Goal: Obtain resource: Obtain resource

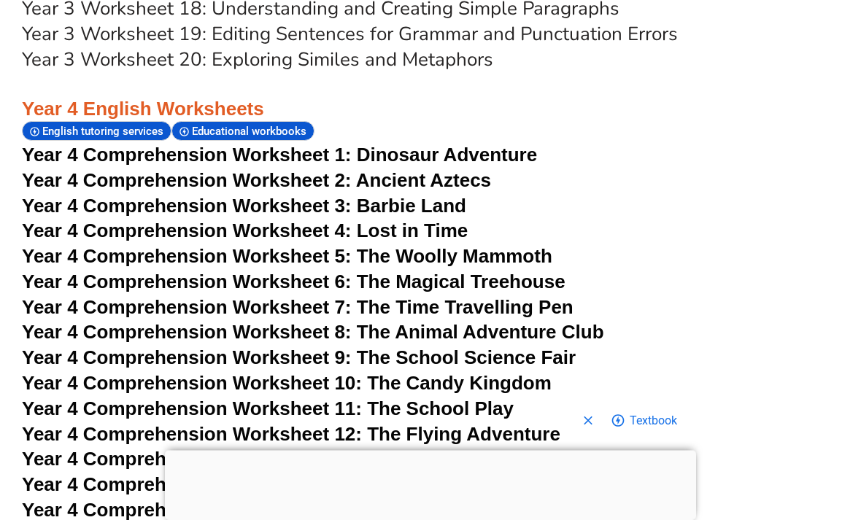
scroll to position [5750, 0]
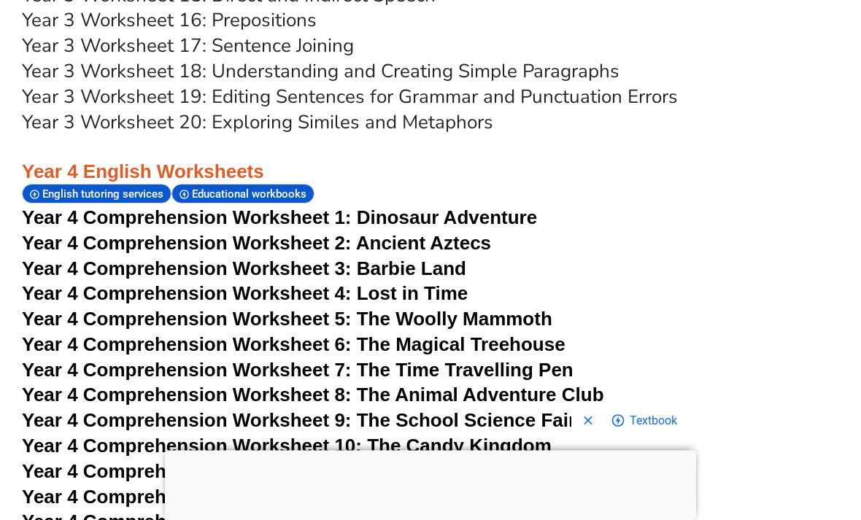
click at [537, 207] on span "Dinosaur Adventure" at bounding box center [447, 218] width 180 height 22
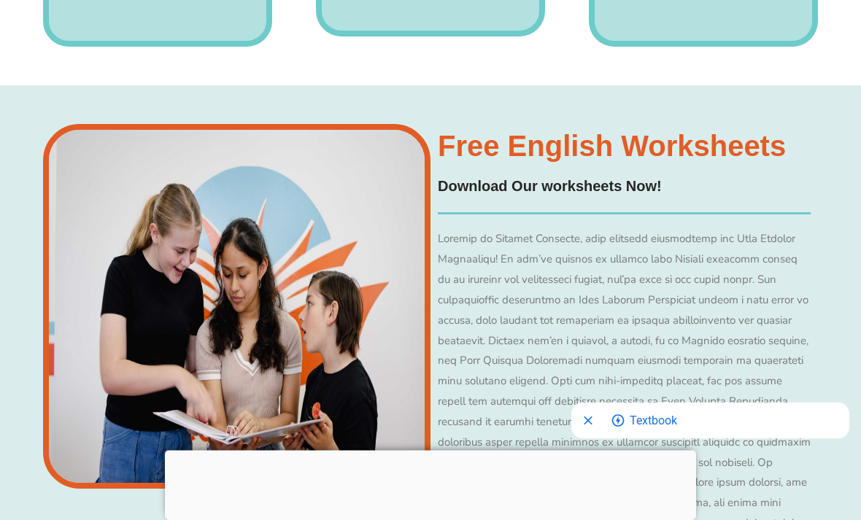
scroll to position [5751, 0]
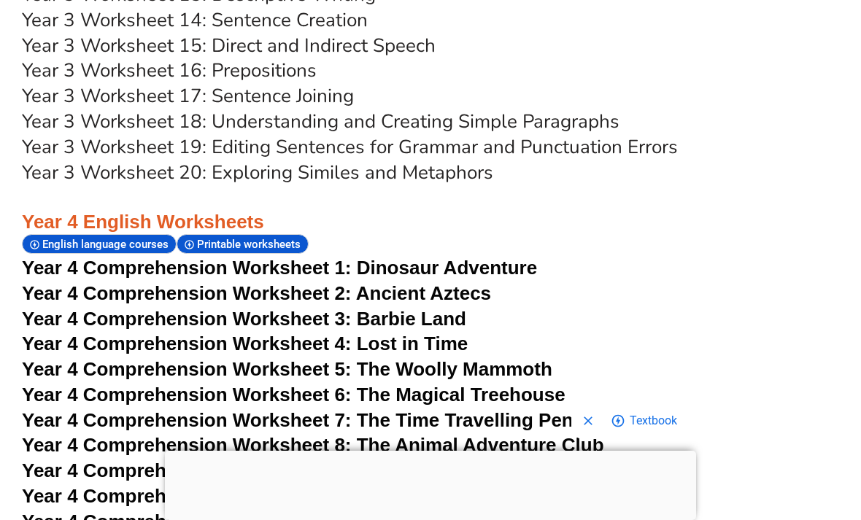
scroll to position [5725, 0]
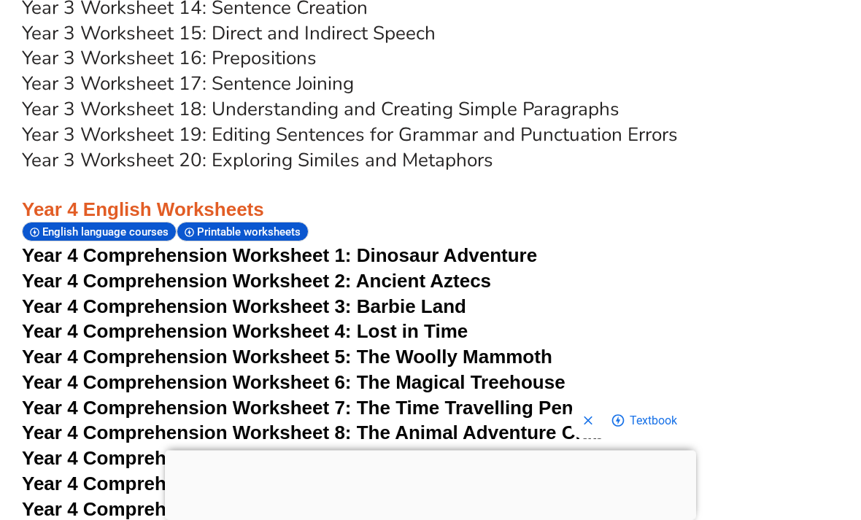
click at [604, 423] on span "Year 4 Comprehension Worksheet 8: The Animal Adventure Club" at bounding box center [313, 434] width 582 height 22
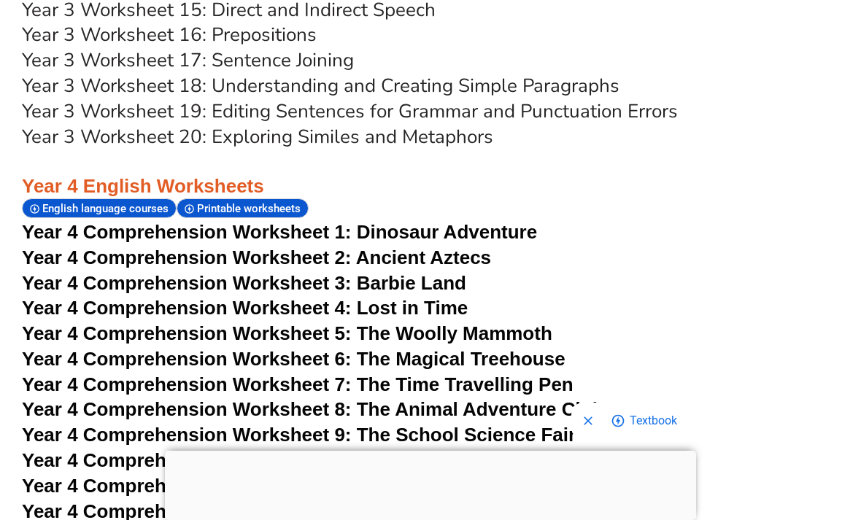
click at [576, 424] on span "Year 4 Comprehension Worksheet 9: The School Science Fair" at bounding box center [299, 435] width 554 height 22
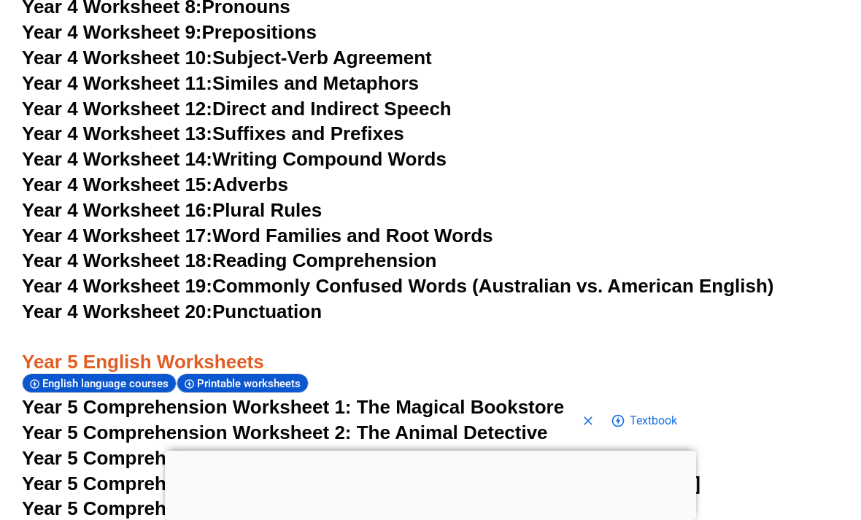
scroll to position [6659, 0]
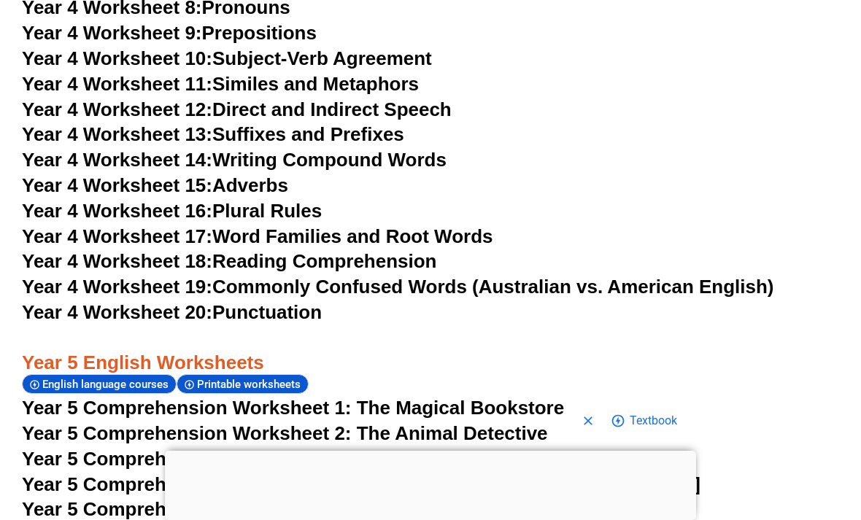
click at [100, 498] on span "Year 5 Comprehension Worksheet 5: The Robots Dream" at bounding box center [274, 509] width 504 height 22
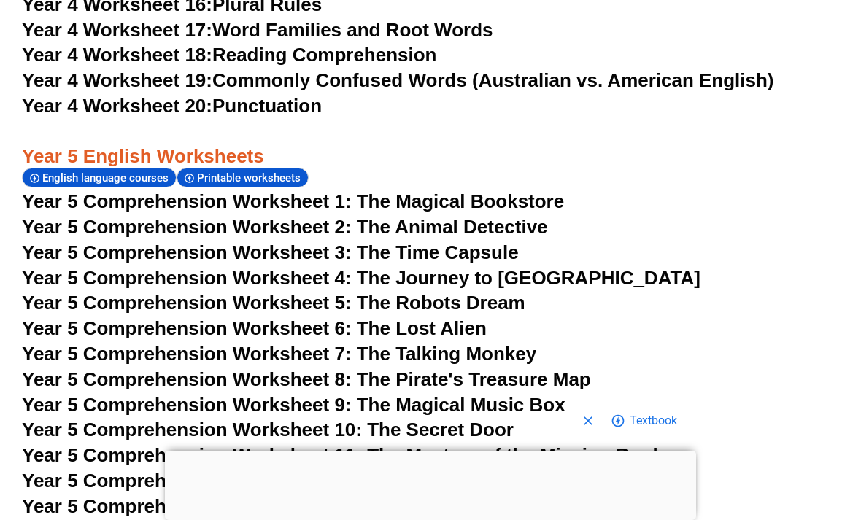
scroll to position [6938, 0]
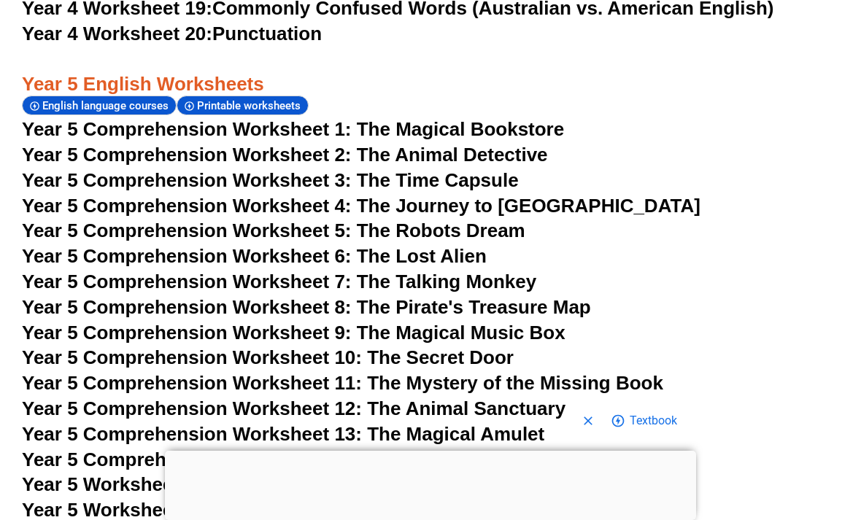
click at [115, 449] on span "Year 5 Comprehension Worksheet 14: The Talking Water Bottle" at bounding box center [305, 460] width 566 height 22
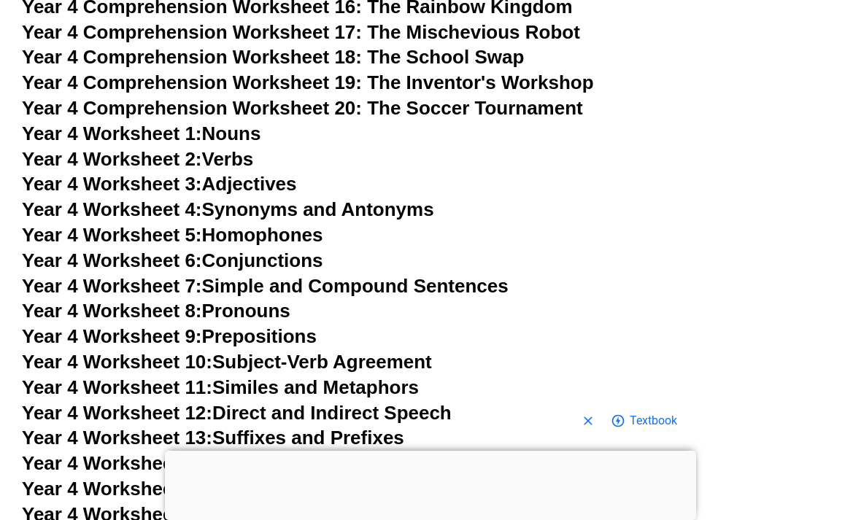
scroll to position [6358, 0]
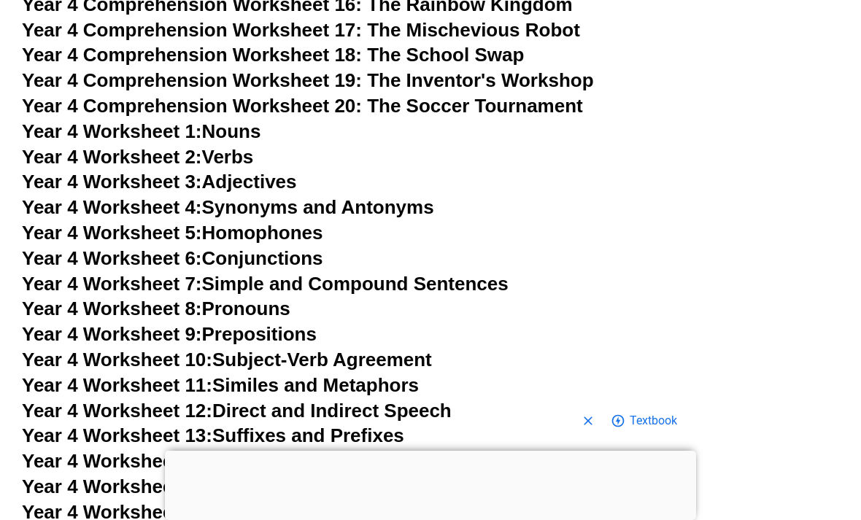
click at [296, 171] on link "Year 4 Worksheet 3: Adjectives" at bounding box center [159, 182] width 275 height 22
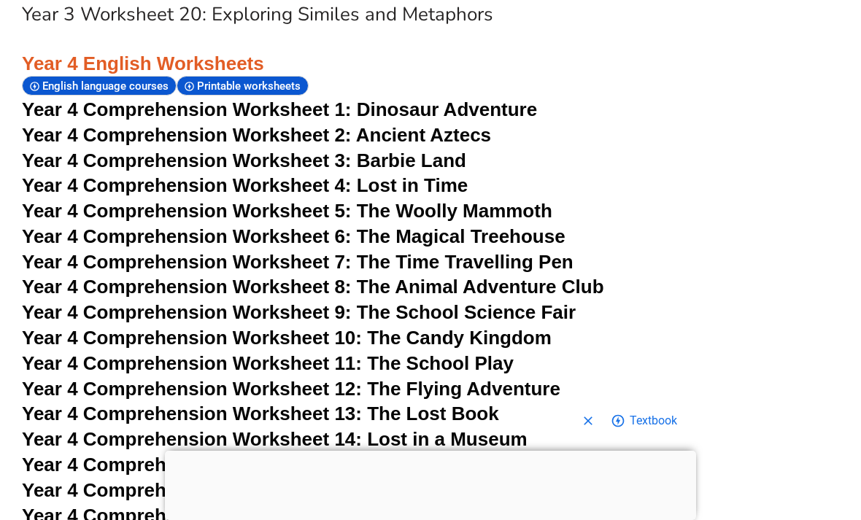
scroll to position [5870, 0]
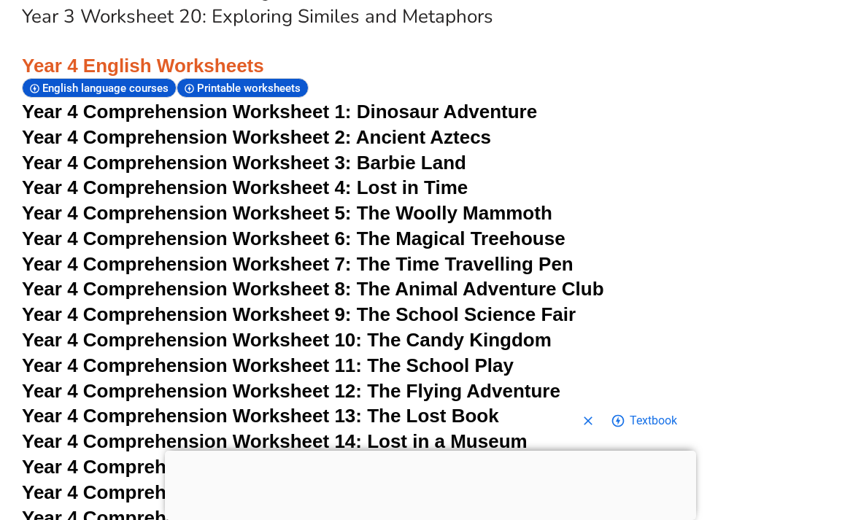
click at [49, 177] on span "Year 4 Comprehension Worksheet 4: Lost in Time" at bounding box center [245, 188] width 446 height 22
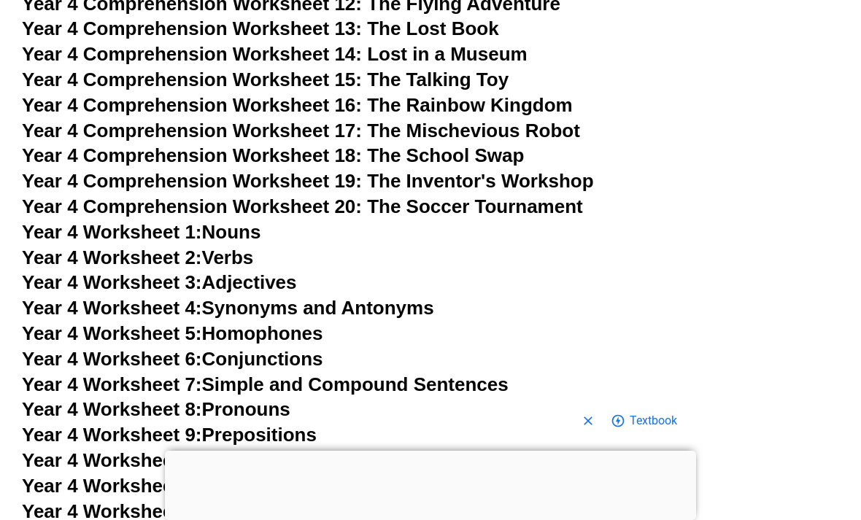
scroll to position [6261, 0]
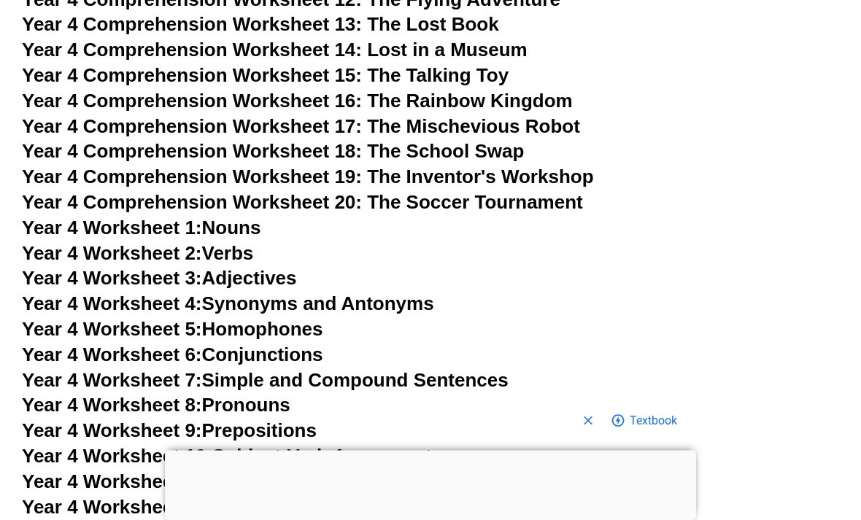
click at [53, 243] on span "Year 4 Worksheet 2:" at bounding box center [112, 254] width 180 height 22
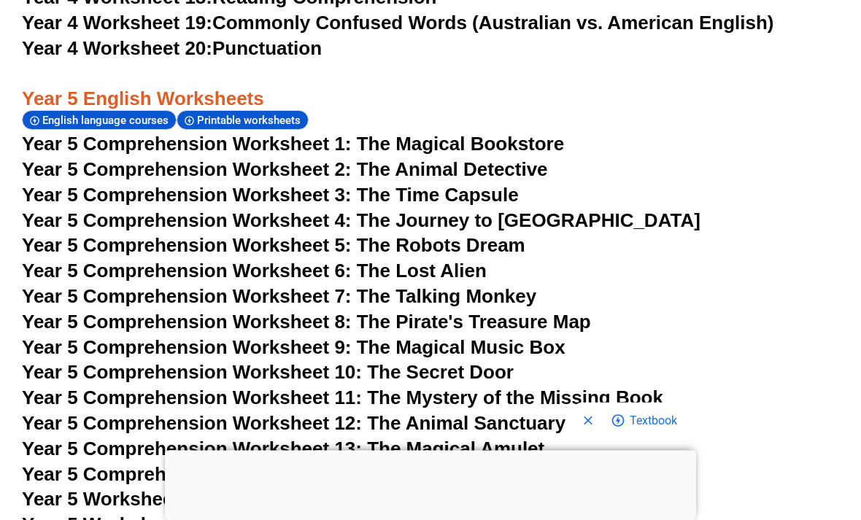
scroll to position [7005, 0]
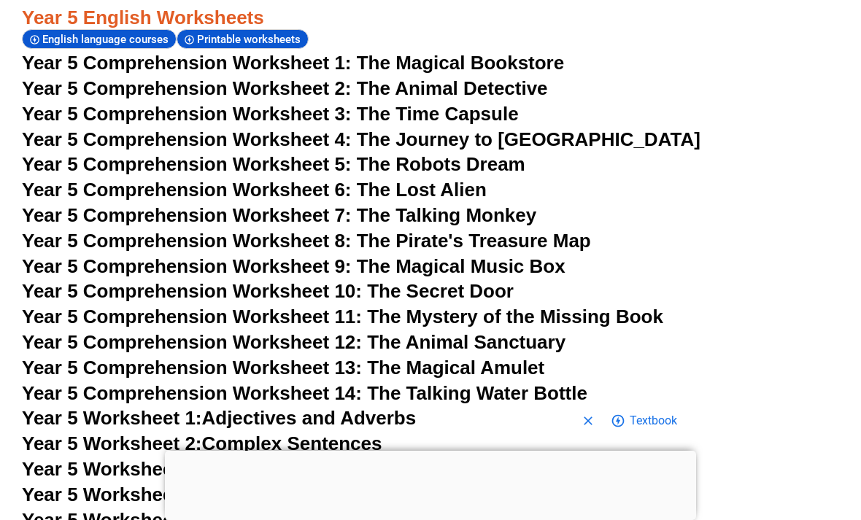
click at [566, 306] on span "Year 5 Comprehension Worksheet 11: The Mystery of the Missing Book" at bounding box center [343, 317] width 642 height 22
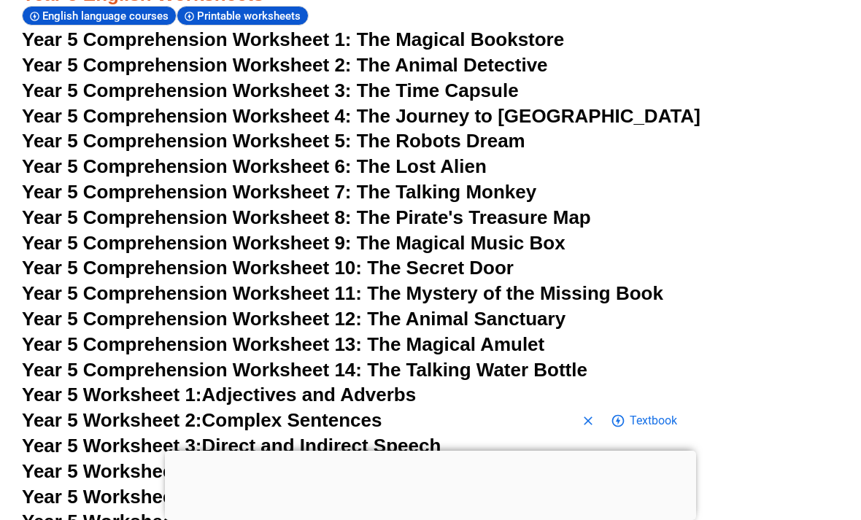
click at [588, 359] on span "Year 5 Comprehension Worksheet 14: The Talking Water Bottle" at bounding box center [305, 370] width 566 height 22
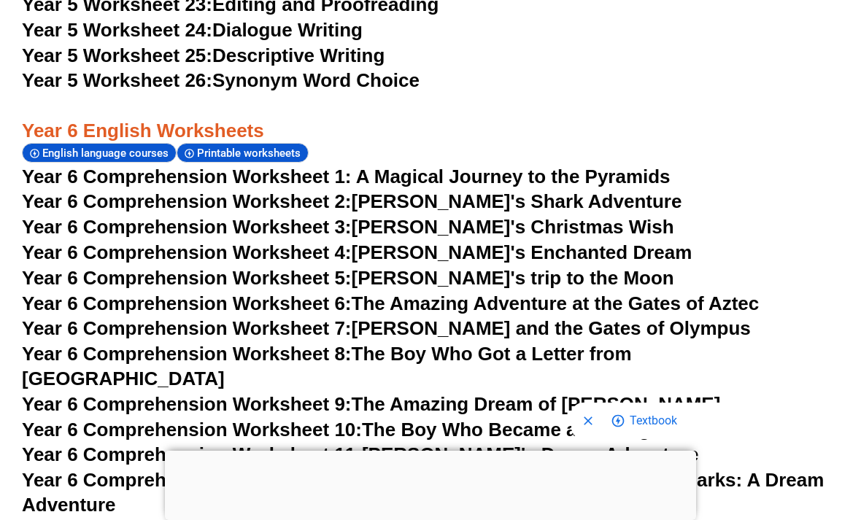
scroll to position [7991, 0]
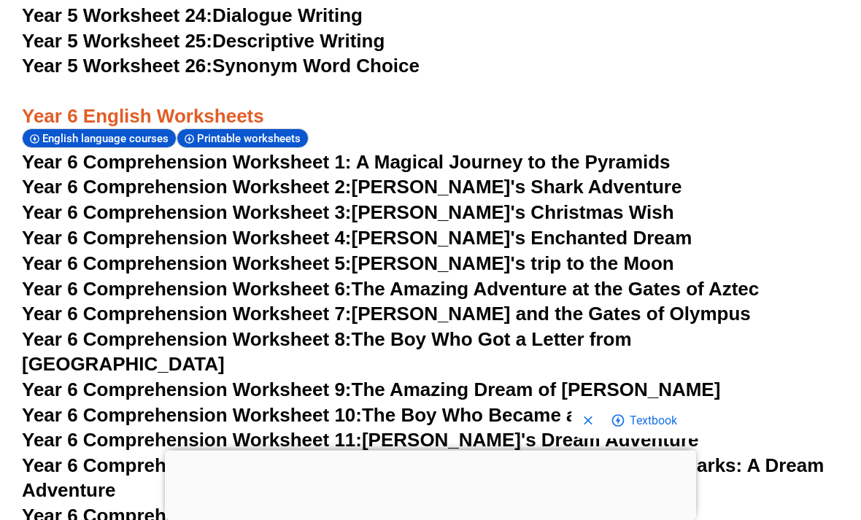
click at [632, 329] on link "Year 6 Comprehension Worksheet 8: The Boy Who Got a Letter from [GEOGRAPHIC_DAT…" at bounding box center [327, 352] width 610 height 47
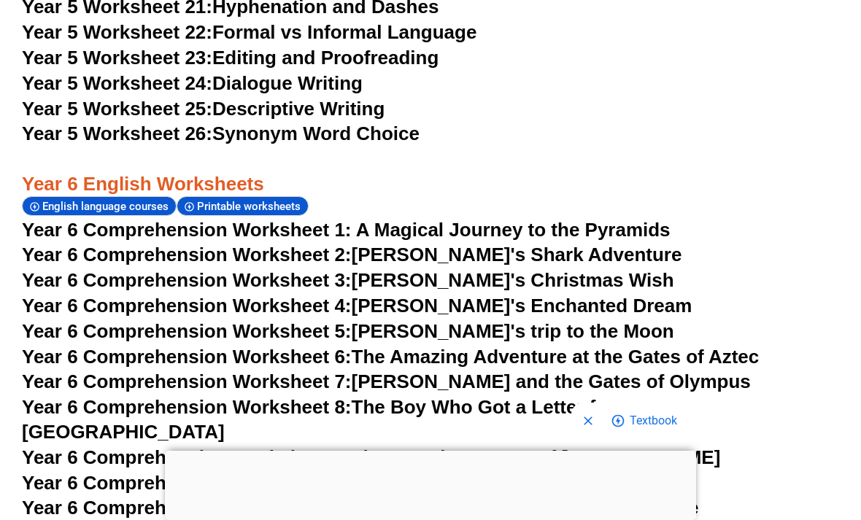
scroll to position [7927, 0]
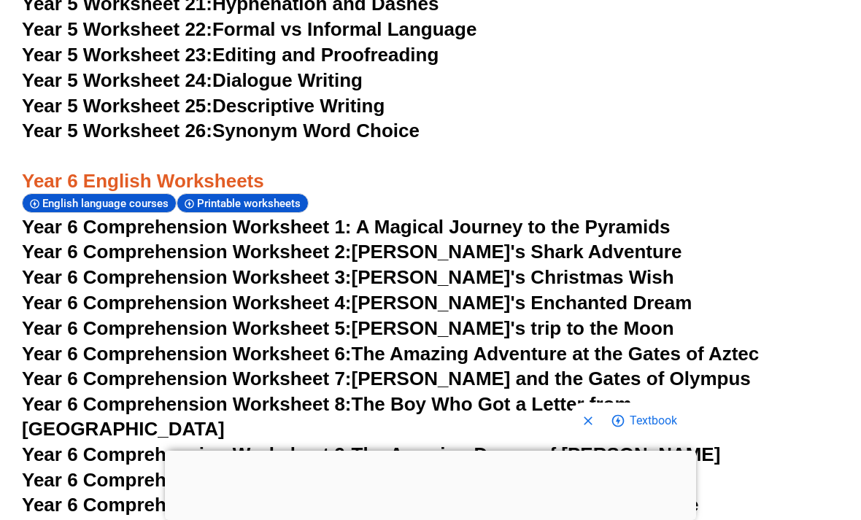
click at [632, 266] on link "Year 6 Comprehension Worksheet 3: [PERSON_NAME]'s Christmas Wish" at bounding box center [348, 277] width 653 height 22
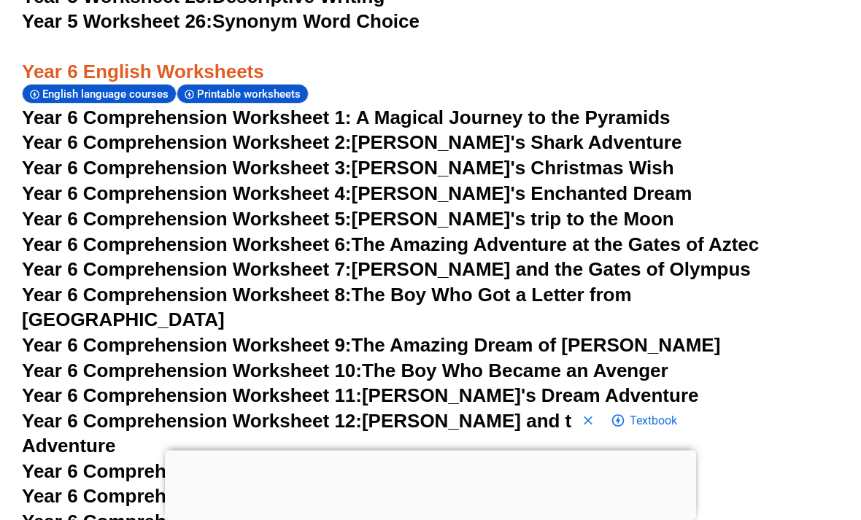
scroll to position [8037, 0]
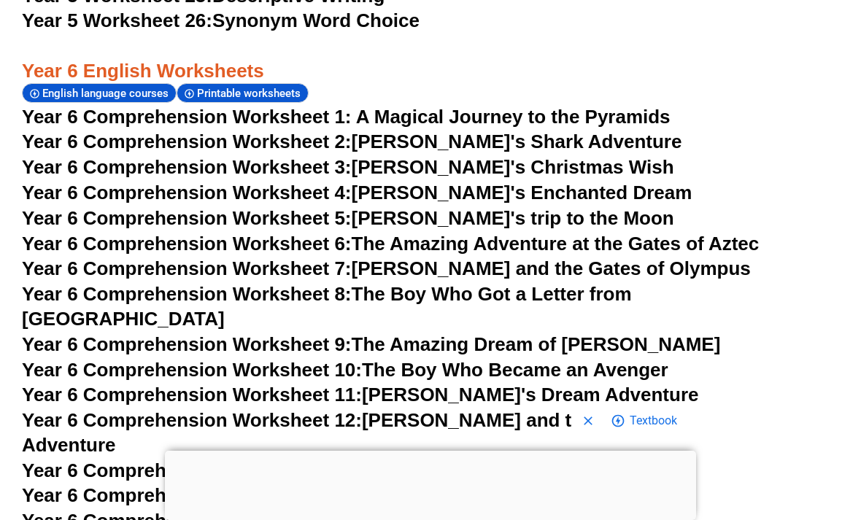
click at [669, 359] on link "Year 6 Comprehension Worksheet 10: The Boy Who Became an Avenger" at bounding box center [345, 370] width 647 height 22
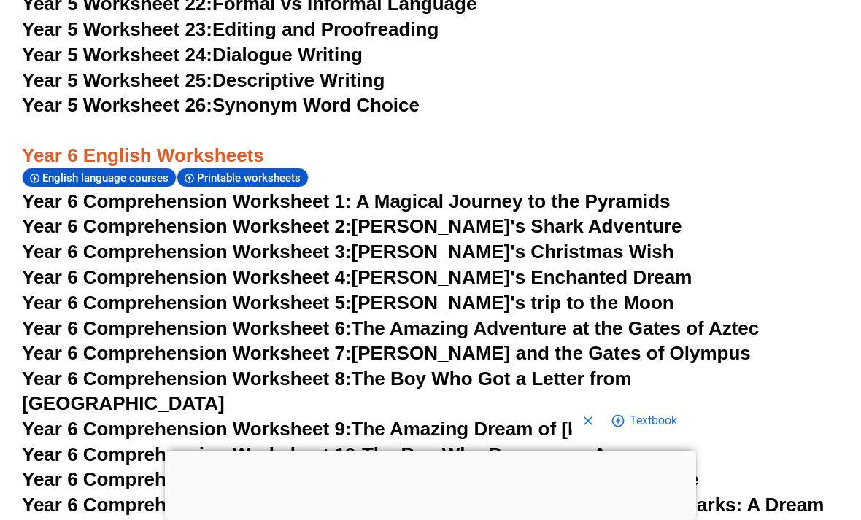
scroll to position [7951, 0]
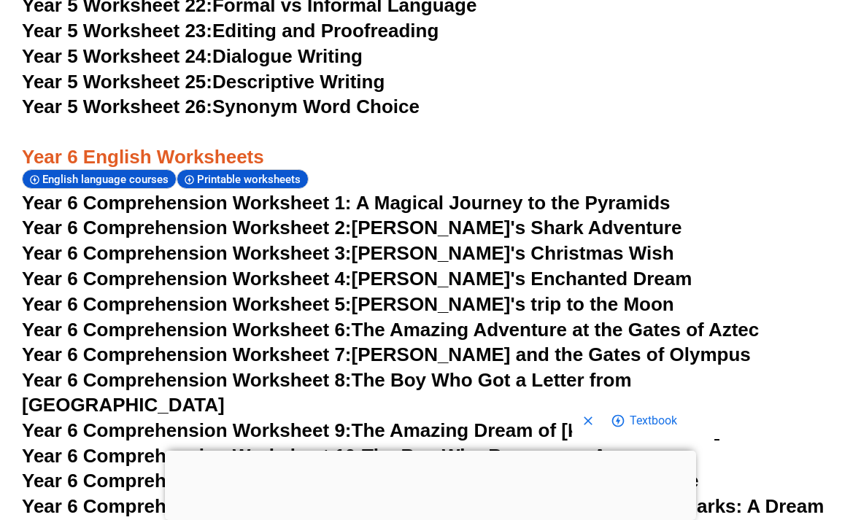
click at [63, 217] on span "Year 6 Comprehension Worksheet 2:" at bounding box center [187, 228] width 330 height 22
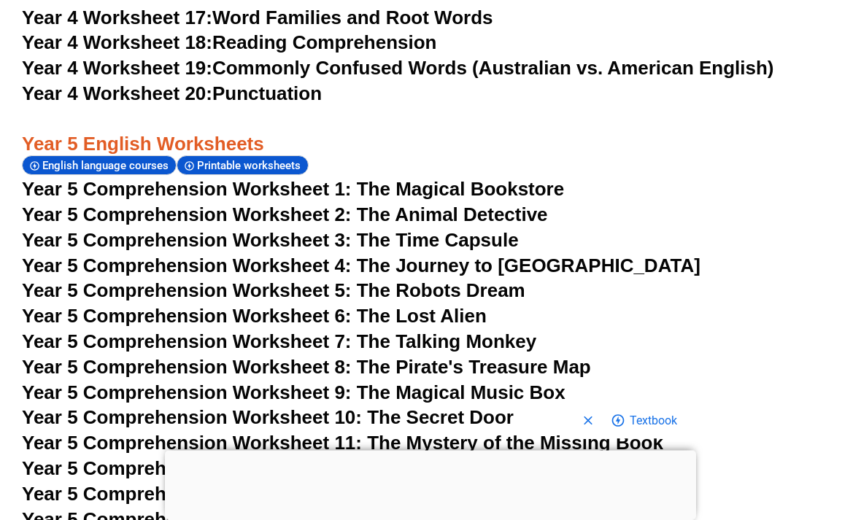
scroll to position [6878, 0]
click at [591, 356] on span "Year 5 Comprehension Worksheet 8: The Pirate's Treasure Map" at bounding box center [306, 367] width 569 height 22
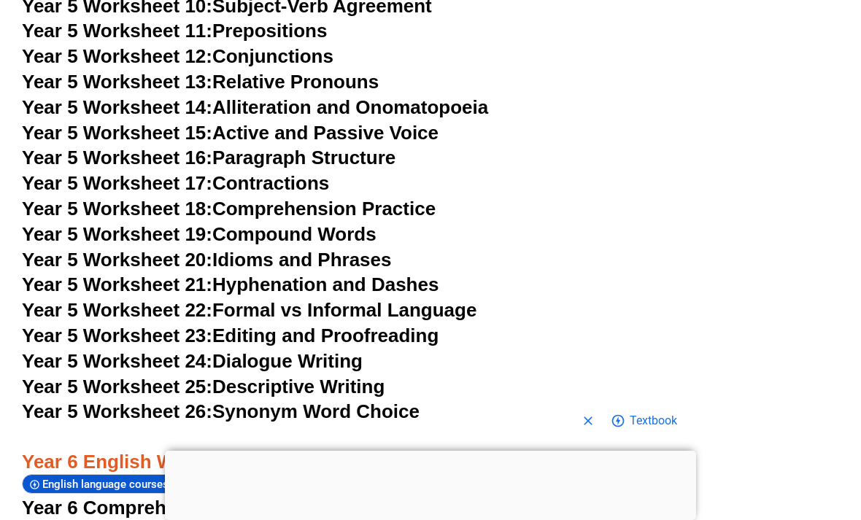
scroll to position [7652, 0]
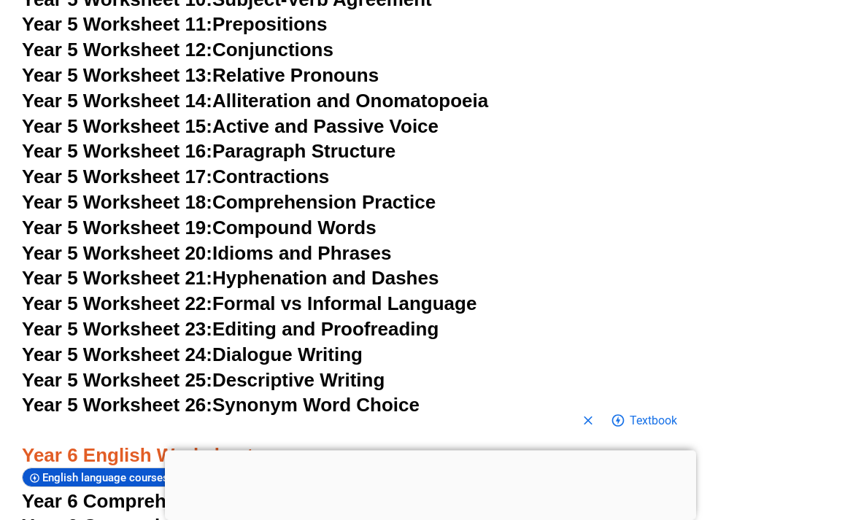
click at [72, 395] on span "Year 5 Worksheet 26:" at bounding box center [117, 406] width 190 height 22
